Goal: Information Seeking & Learning: Find specific fact

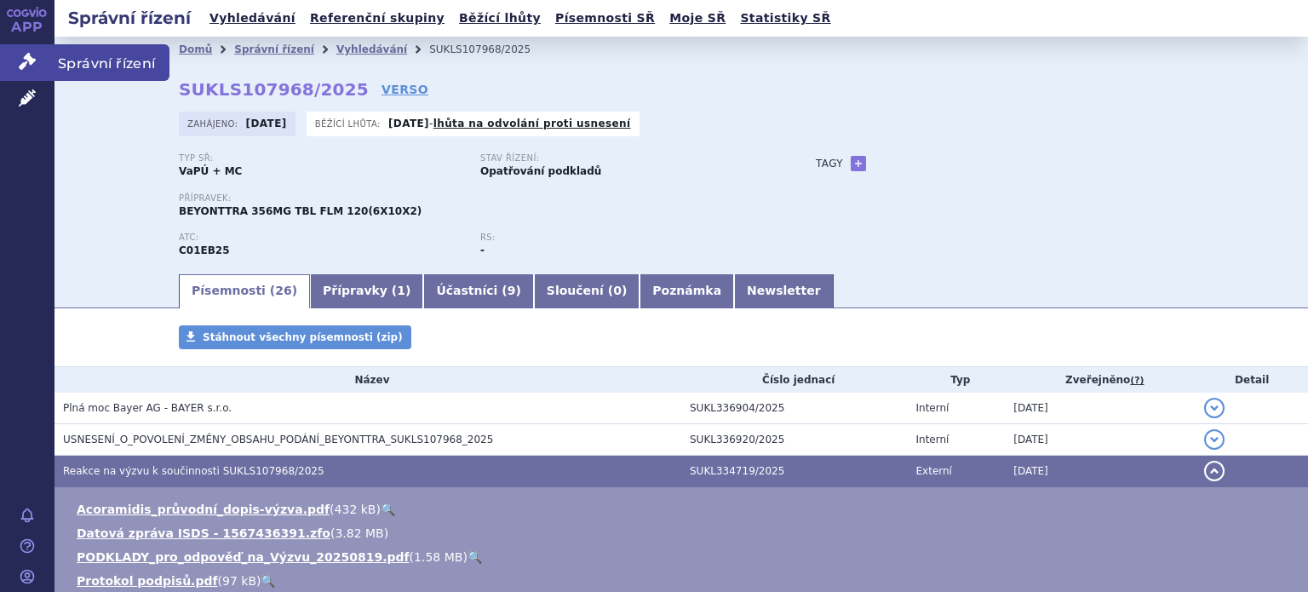
click at [37, 60] on link "Správní řízení" at bounding box center [27, 62] width 55 height 36
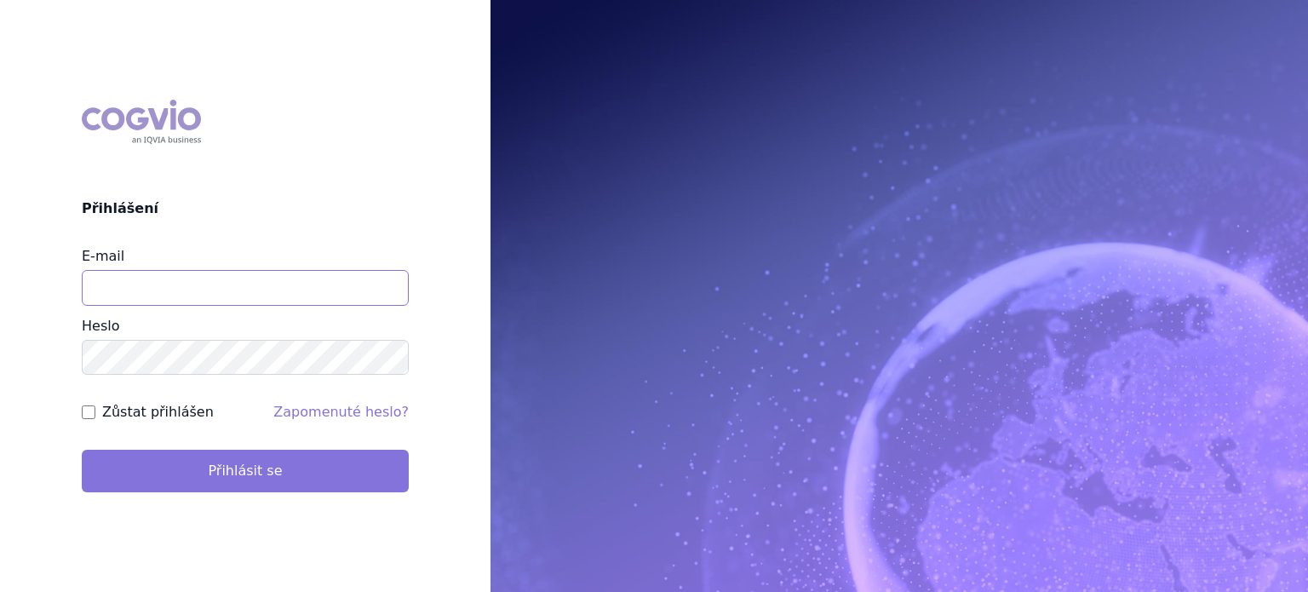
type input "[EMAIL_ADDRESS][DOMAIN_NAME]"
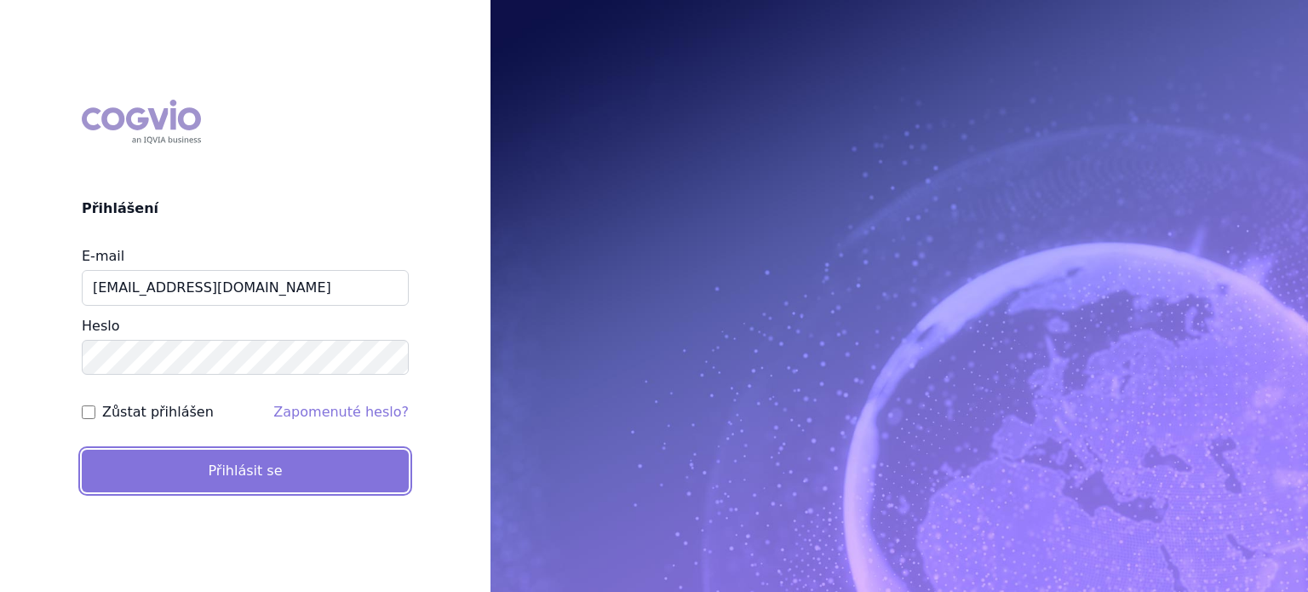
click at [279, 455] on button "Přihlásit se" at bounding box center [245, 471] width 327 height 43
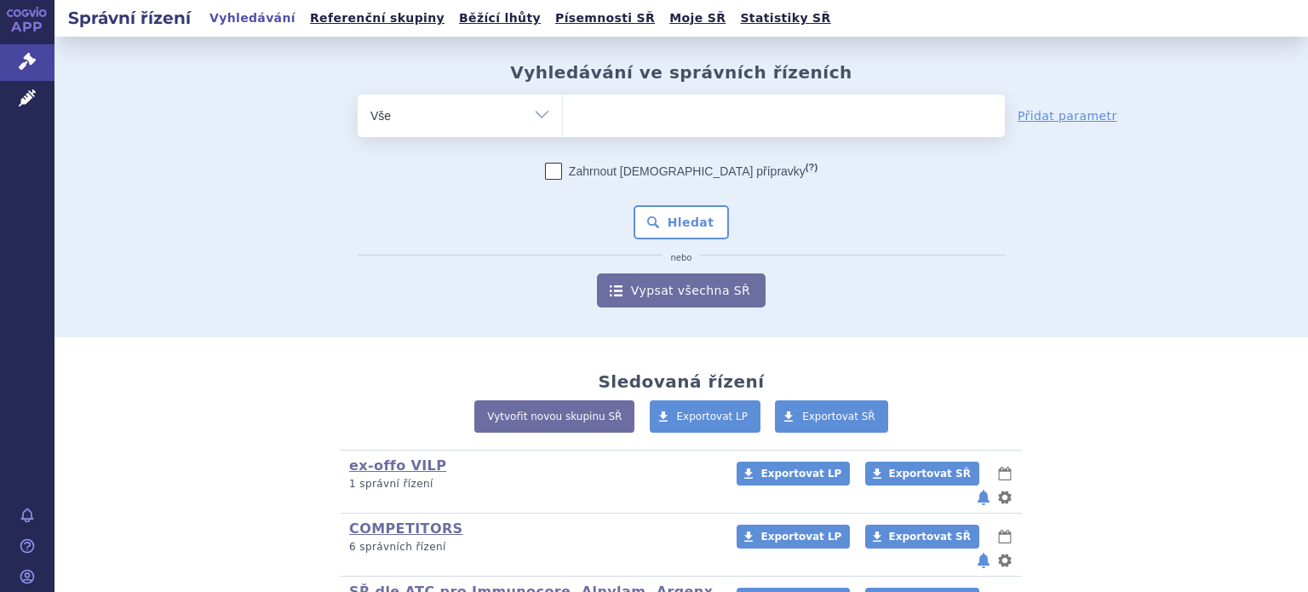
click at [535, 118] on select "Vše Spisová značka Typ SŘ Přípravek/SUKL kód Účastník/Držitel" at bounding box center [460, 114] width 204 height 38
select select "filter-product"
click at [358, 95] on select "Vše Spisová značka Typ SŘ Přípravek/SUKL kód Účastník/Držitel" at bounding box center [460, 114] width 204 height 38
click at [649, 118] on ul at bounding box center [784, 113] width 442 height 36
click at [563, 118] on select at bounding box center [562, 115] width 1 height 43
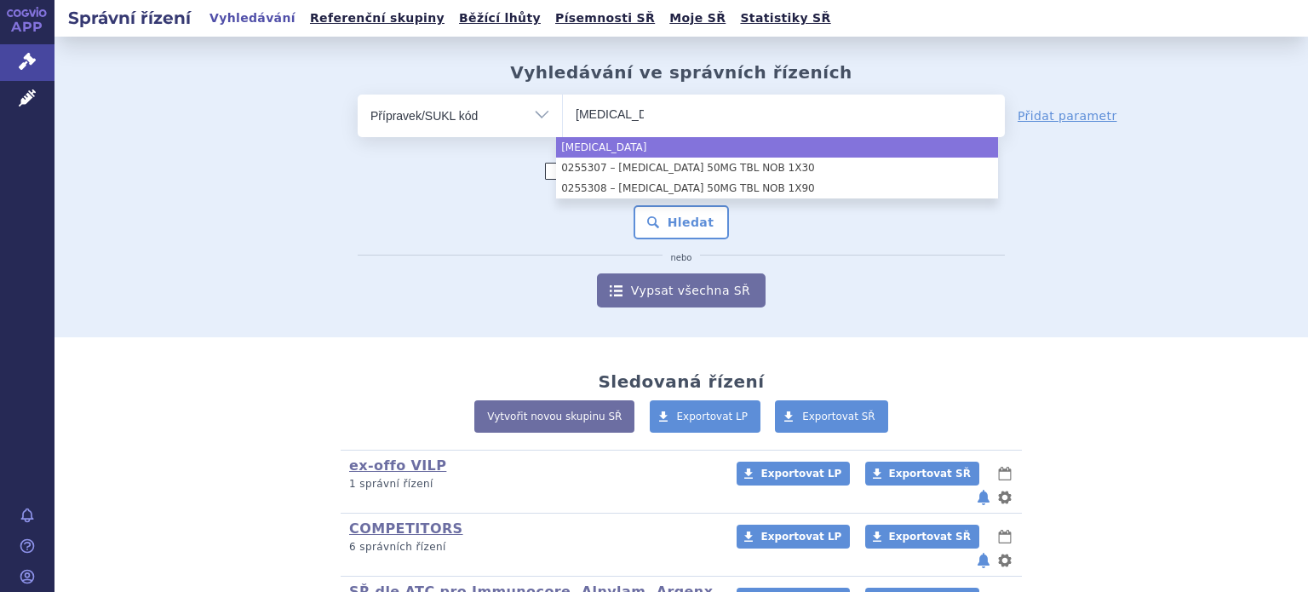
type input "[MEDICAL_DATA]"
select select "qinlock"
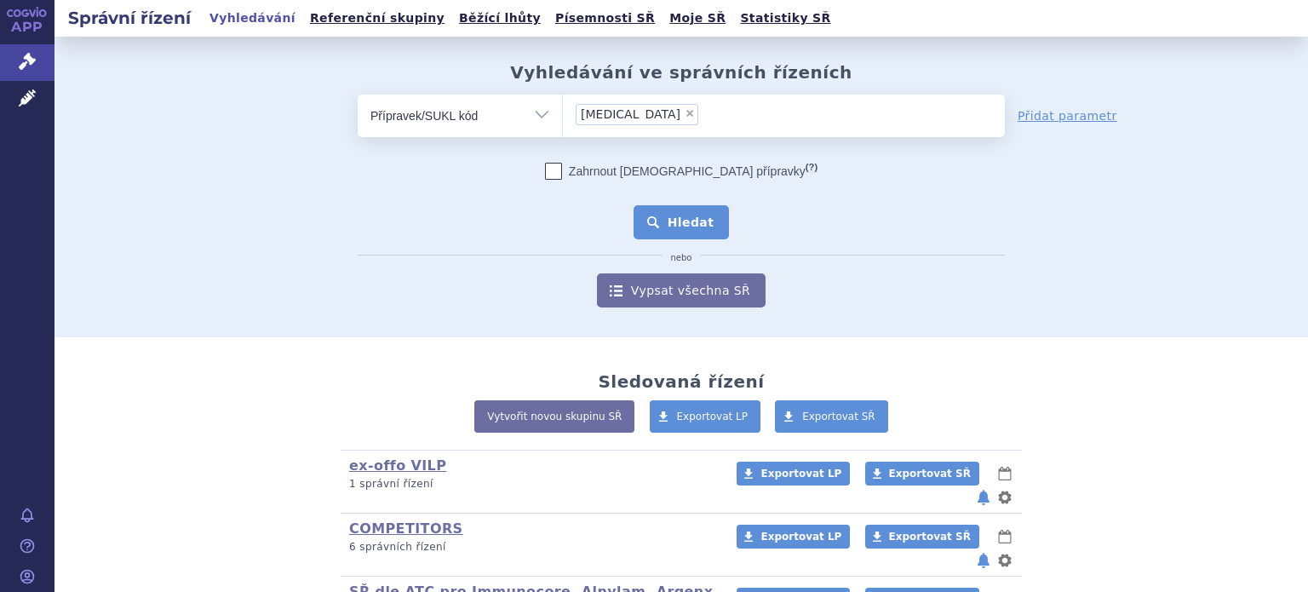
click at [666, 221] on button "Hledat" at bounding box center [682, 222] width 96 height 34
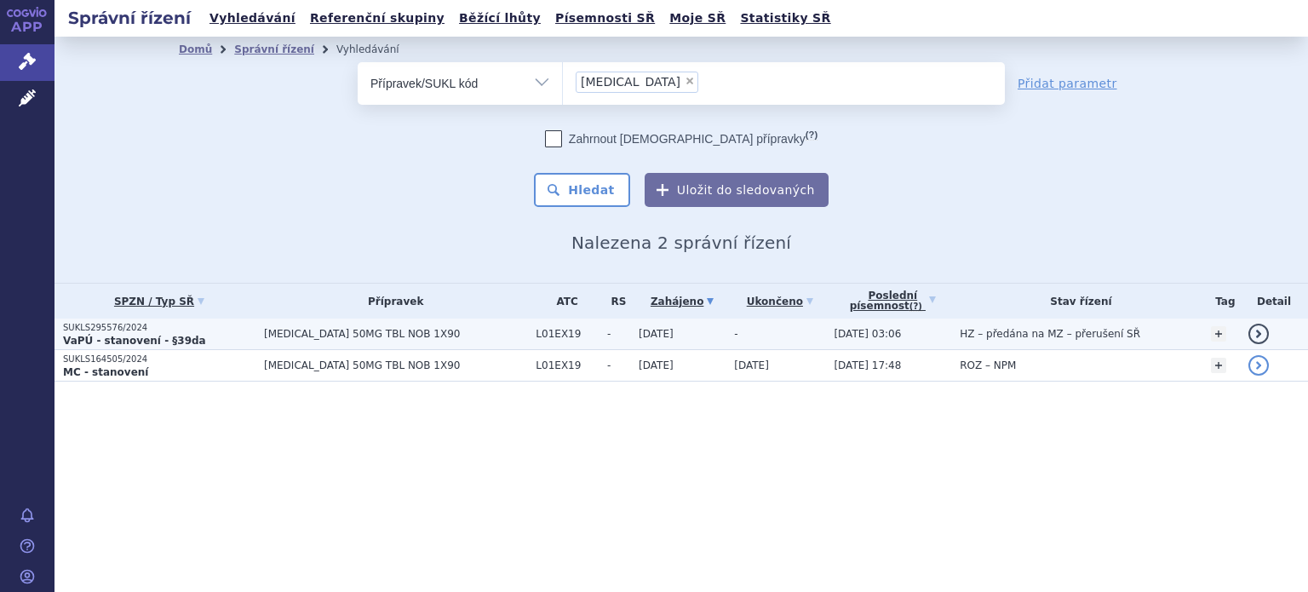
click at [279, 333] on span "[MEDICAL_DATA] 50MG TBL NOB 1X90" at bounding box center [395, 334] width 263 height 12
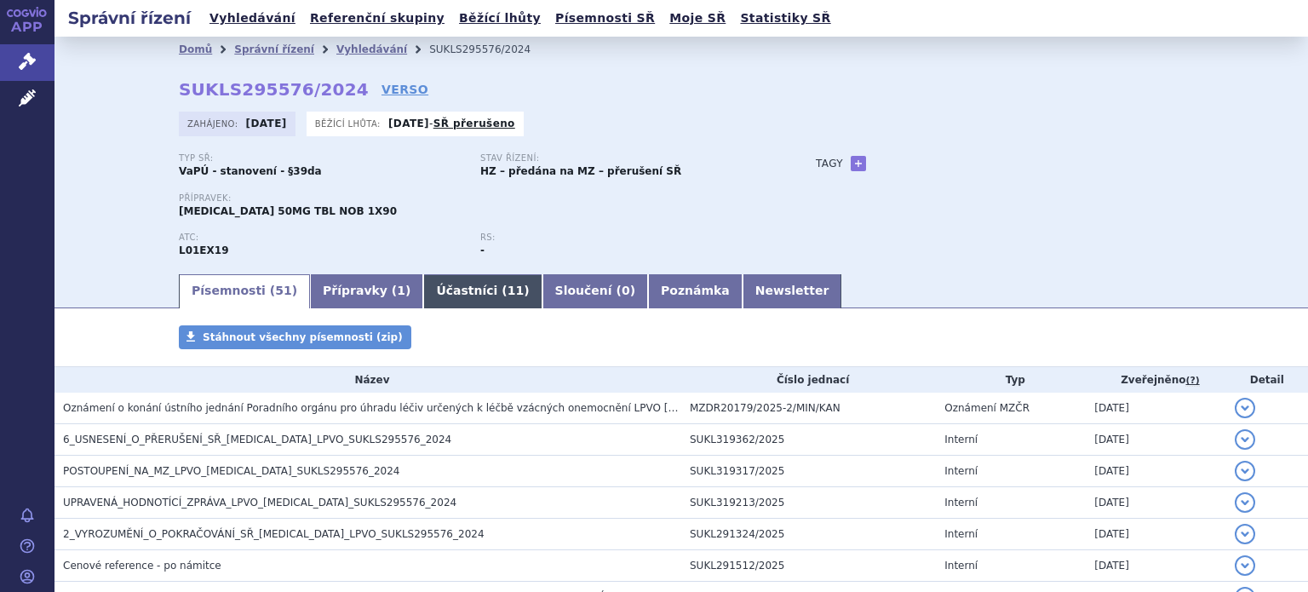
click at [444, 298] on link "Účastníci ( 11 )" at bounding box center [482, 291] width 118 height 34
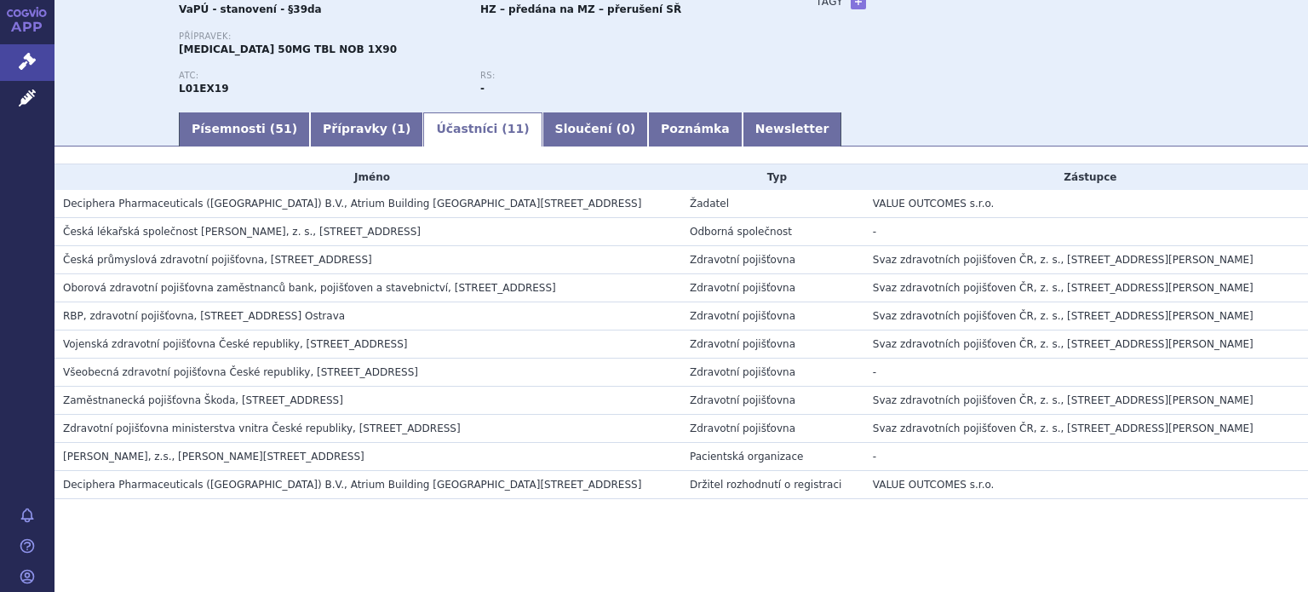
scroll to position [170, 0]
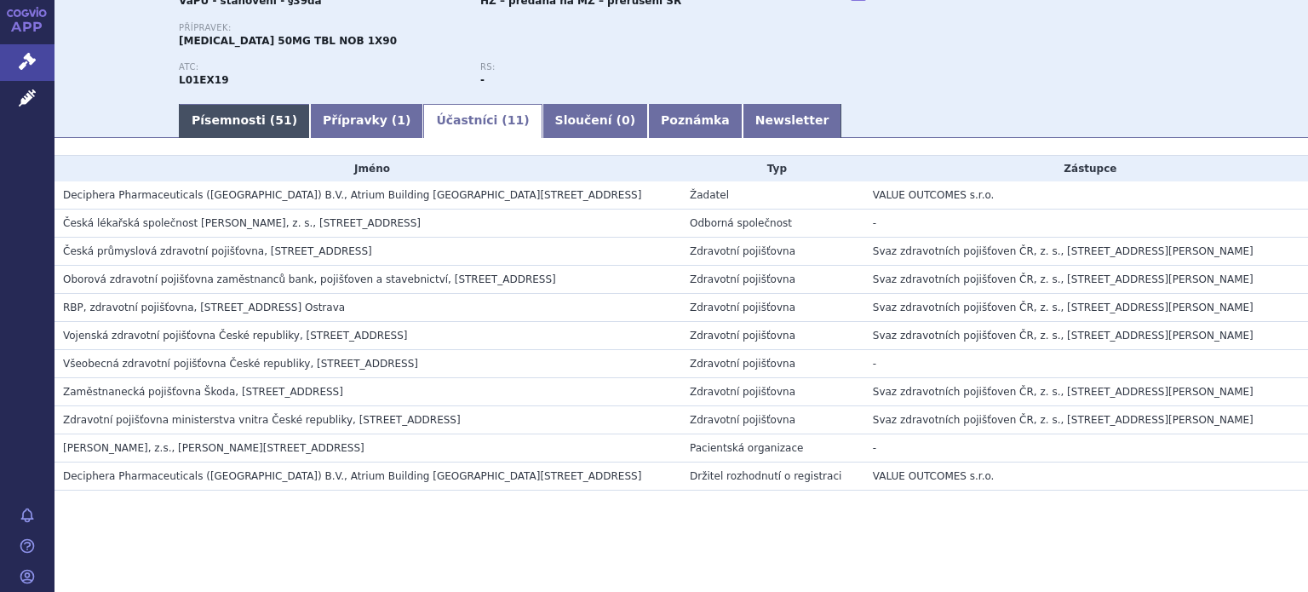
click at [211, 108] on link "Písemnosti ( 51 )" at bounding box center [244, 121] width 131 height 34
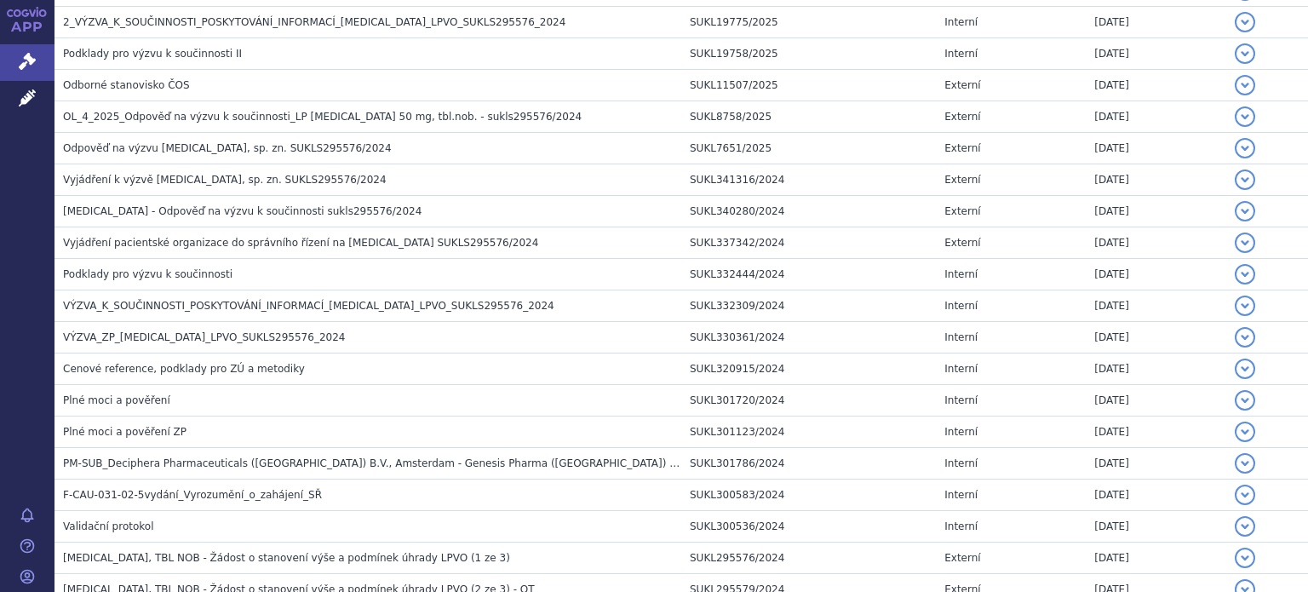
scroll to position [1503, 0]
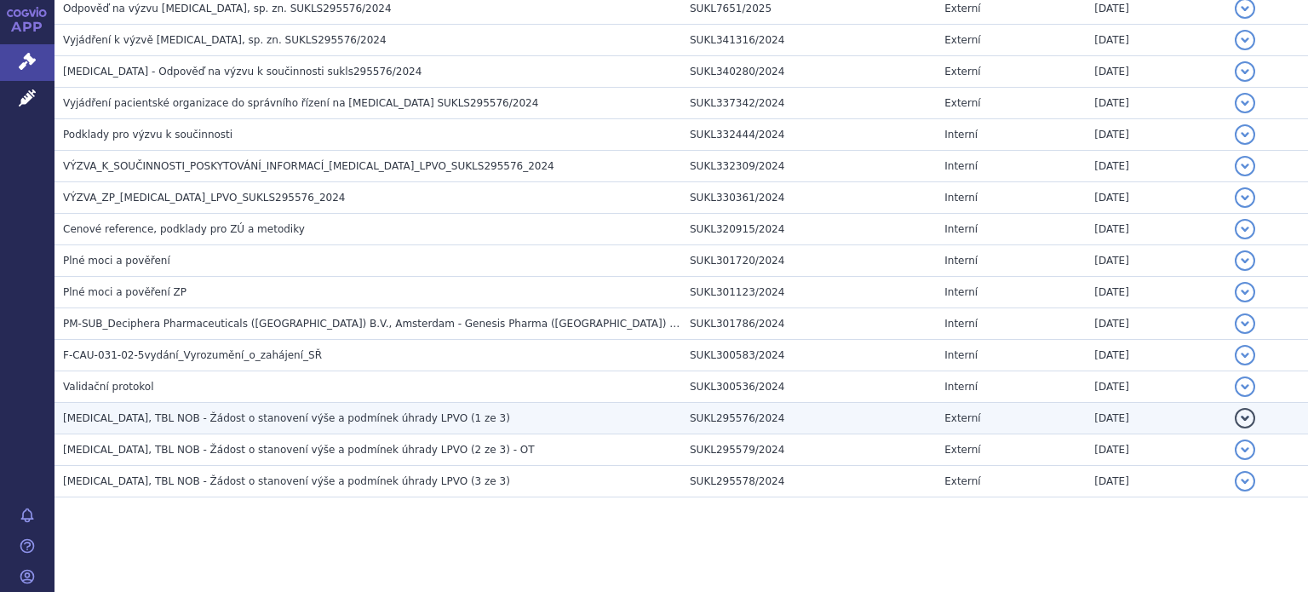
click at [291, 412] on span "QINLOCK, TBL NOB - Žádost o stanovení výše a podmínek úhrady LPVO (1 ze 3)" at bounding box center [286, 418] width 447 height 12
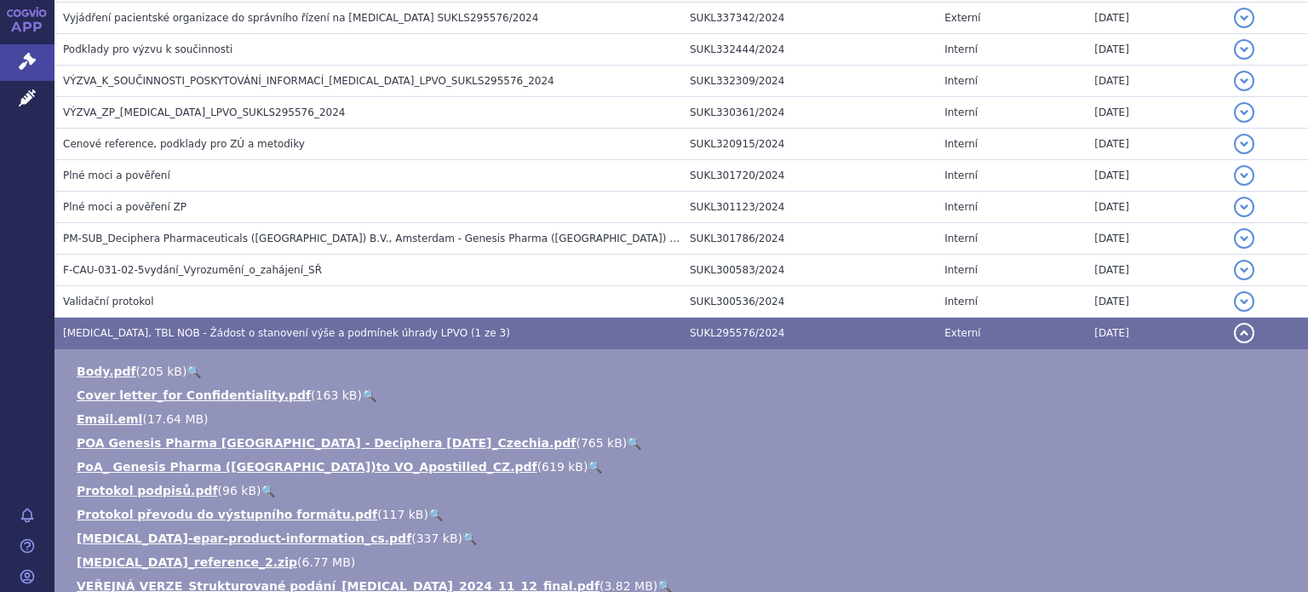
scroll to position [1673, 0]
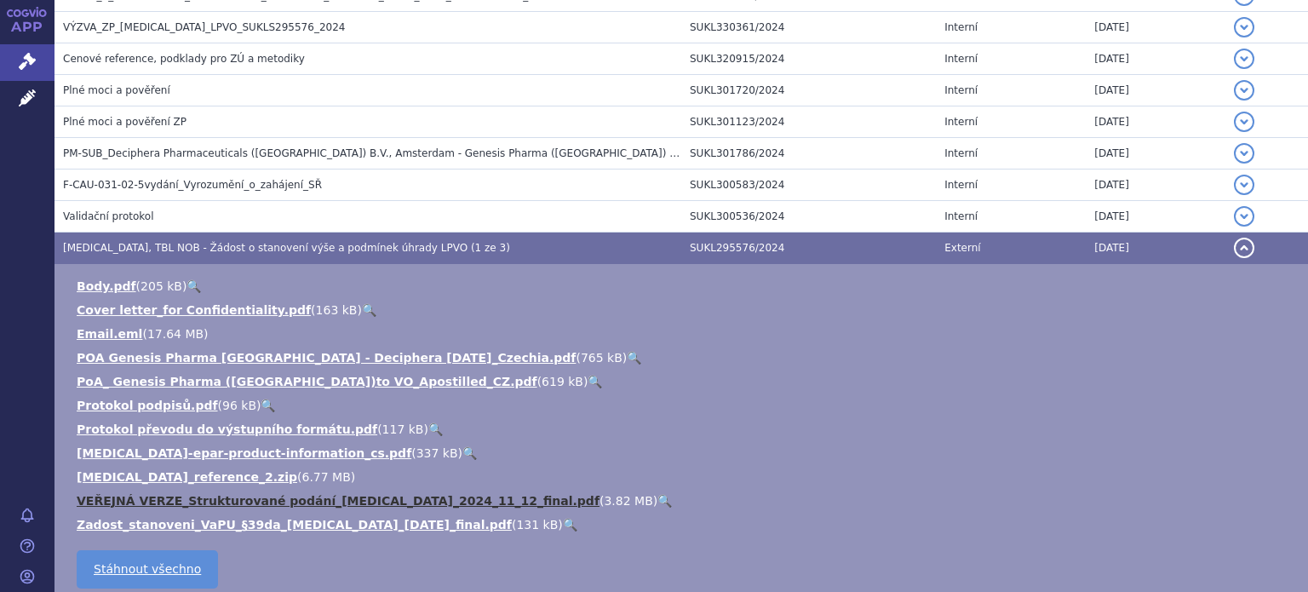
click at [266, 494] on link "VEŘEJNÁ VERZE_Strukturované podání_Qinlock_2024_11_12_final.pdf" at bounding box center [338, 501] width 523 height 14
